Goal: Task Accomplishment & Management: Use online tool/utility

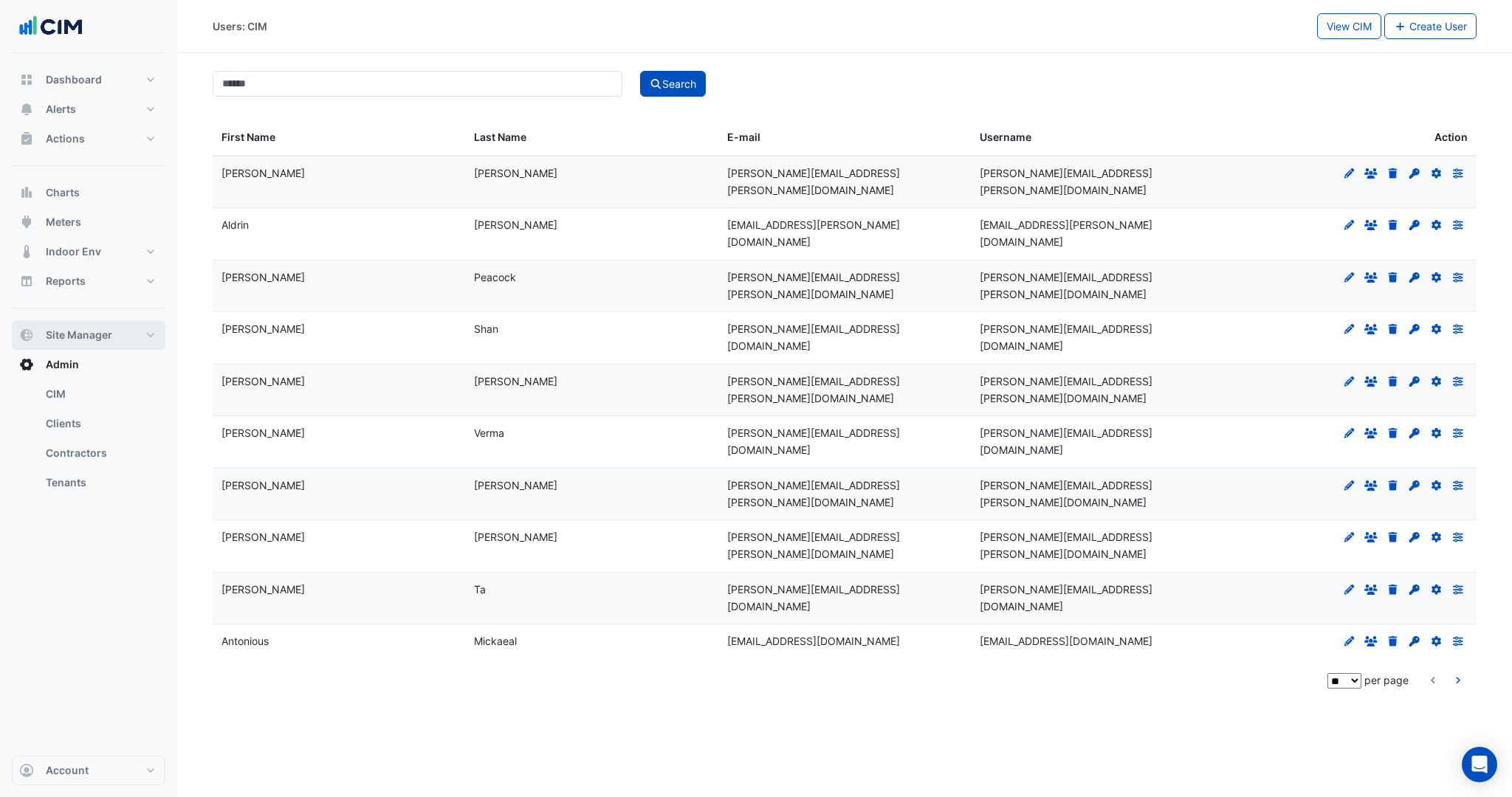
click at [88, 337] on span "Site Manager" at bounding box center [79, 336] width 67 height 15
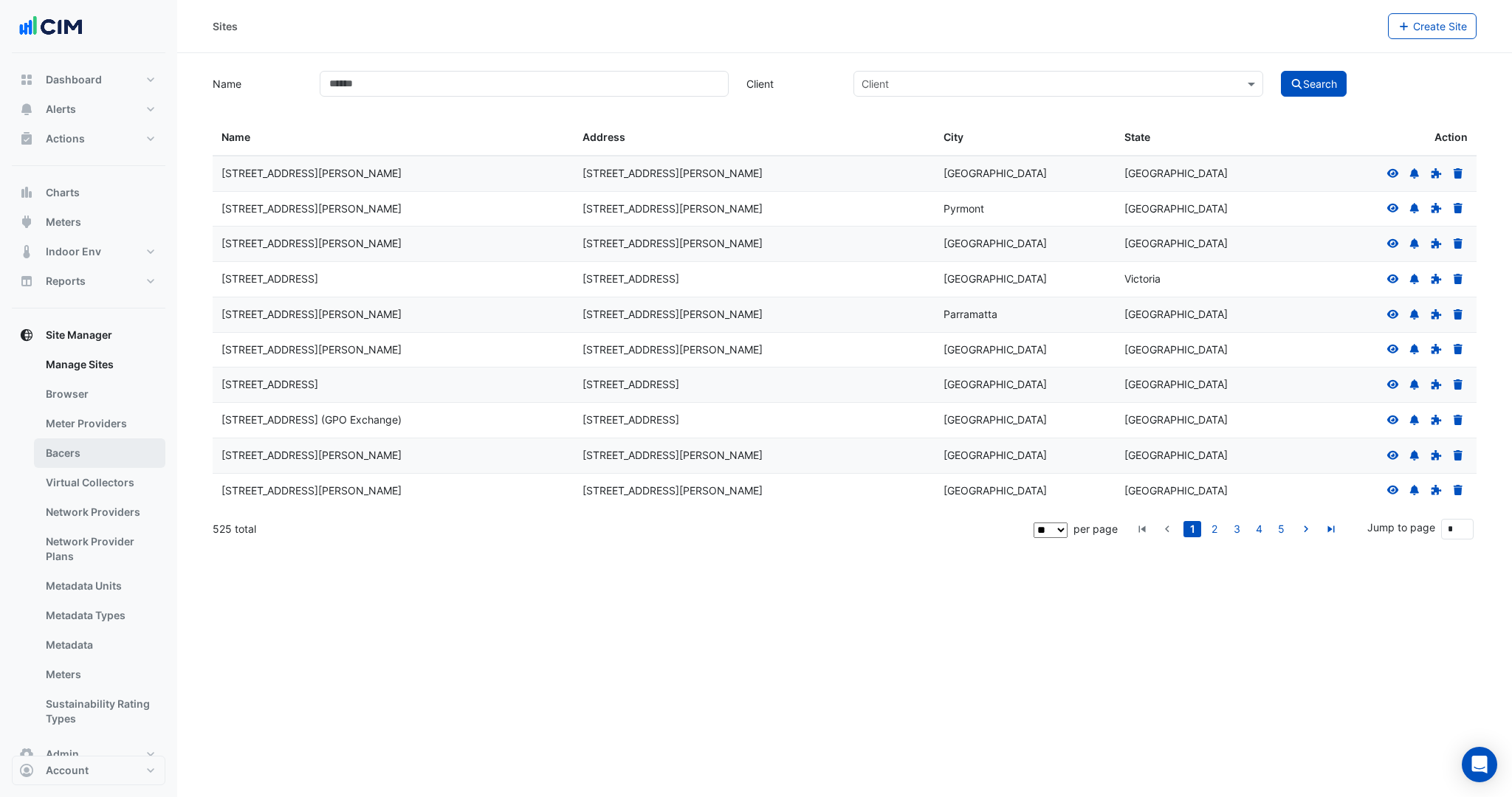
click at [76, 440] on link "Bacers" at bounding box center [99, 453] width 131 height 30
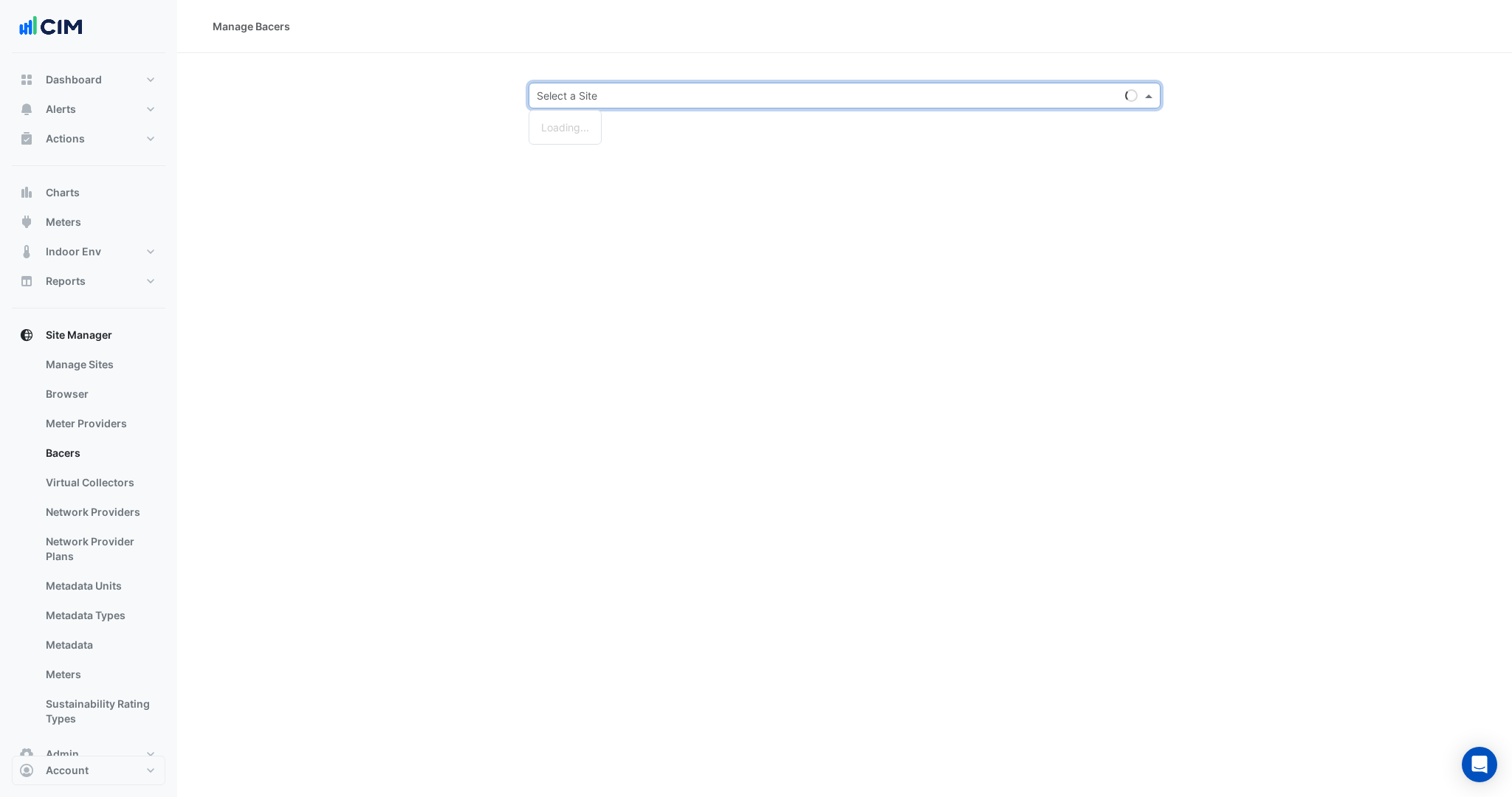
click at [624, 100] on input "text" at bounding box center [830, 96] width 586 height 16
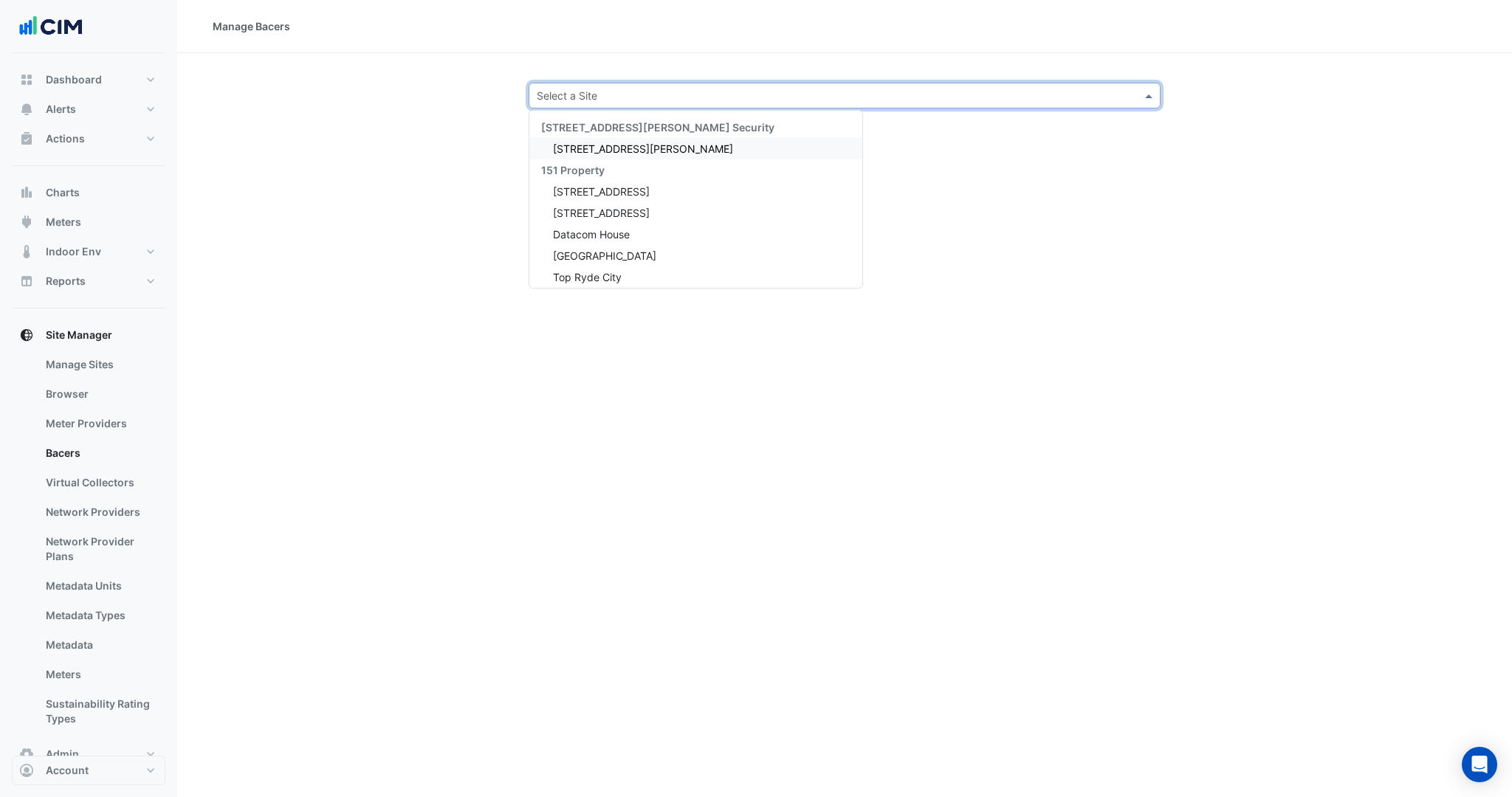
click at [607, 146] on span "[STREET_ADDRESS][PERSON_NAME]" at bounding box center [643, 148] width 180 height 13
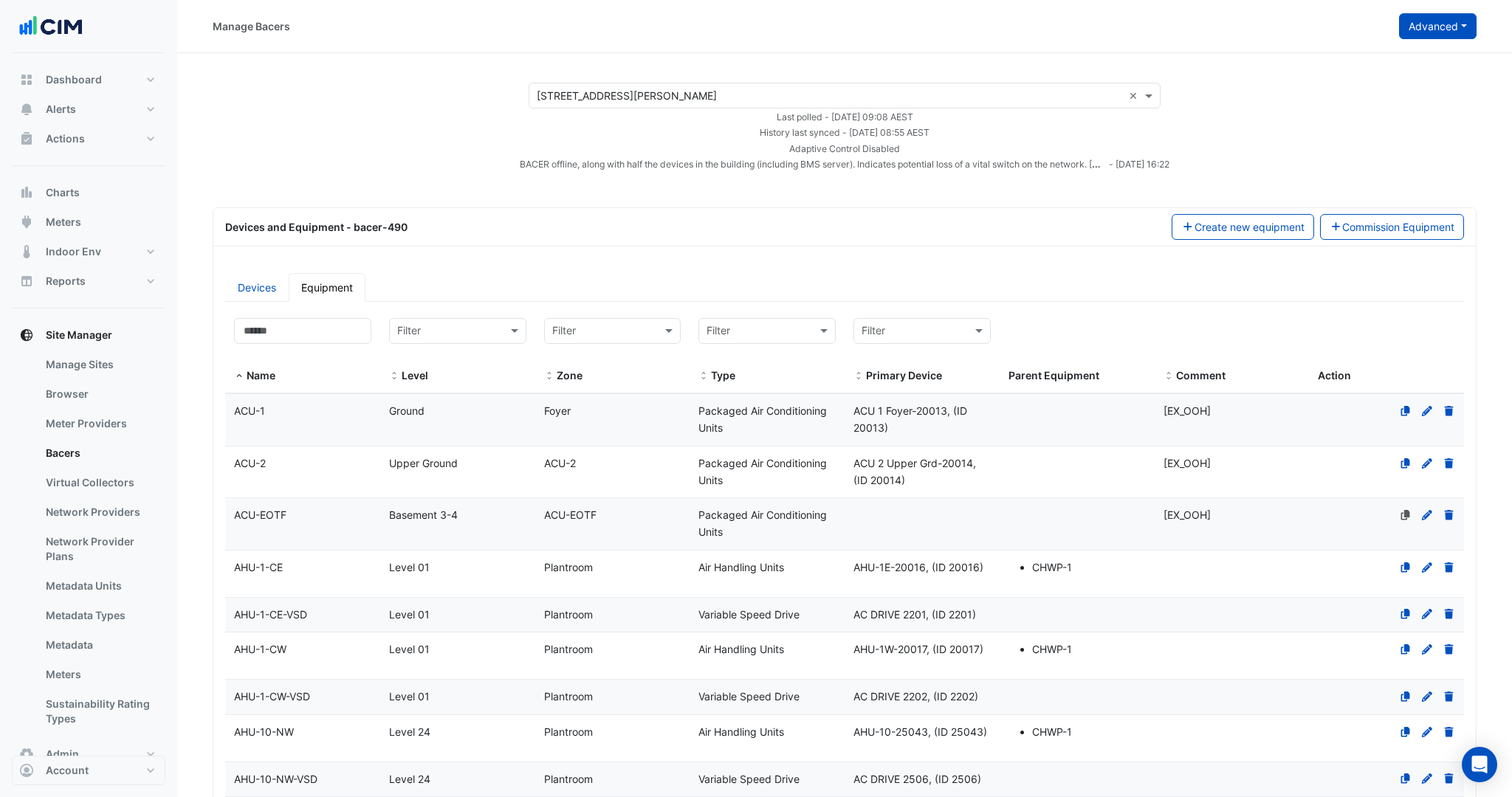
click at [1440, 26] on button "Advanced" at bounding box center [1438, 26] width 78 height 26
click at [1376, 119] on span "Configure bacer-490" at bounding box center [1365, 121] width 102 height 13
